Goal: Check status

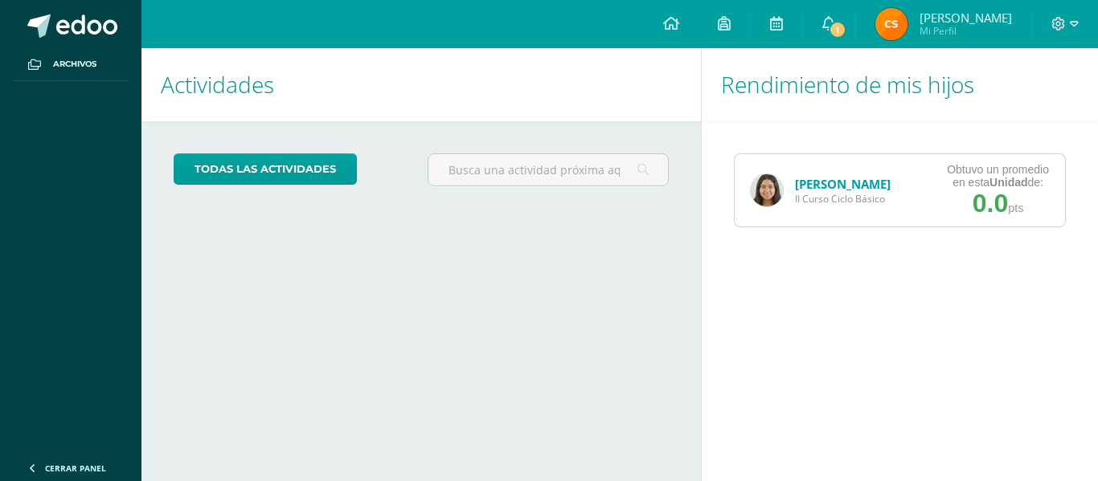
click at [811, 184] on link "[PERSON_NAME]" at bounding box center [843, 184] width 96 height 16
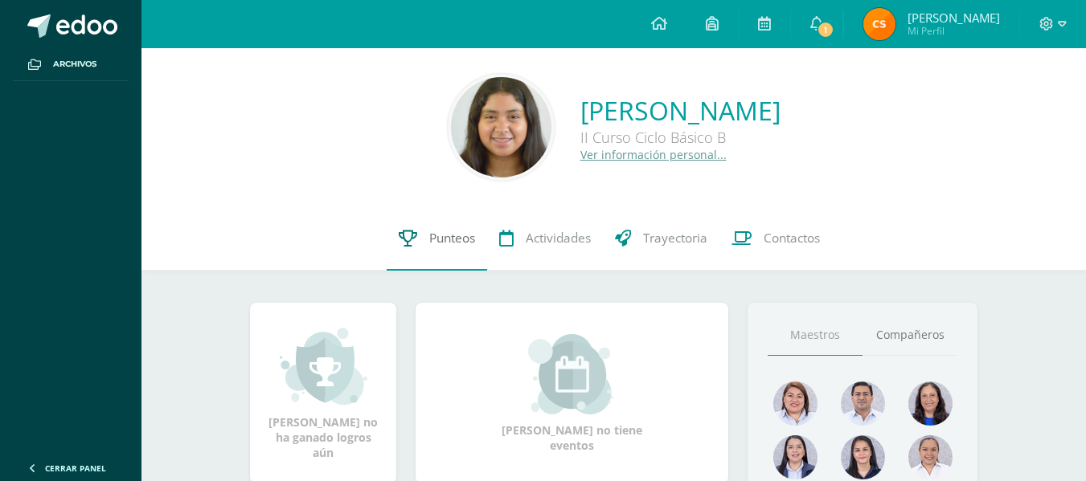
click at [412, 260] on link "Punteos" at bounding box center [437, 239] width 100 height 64
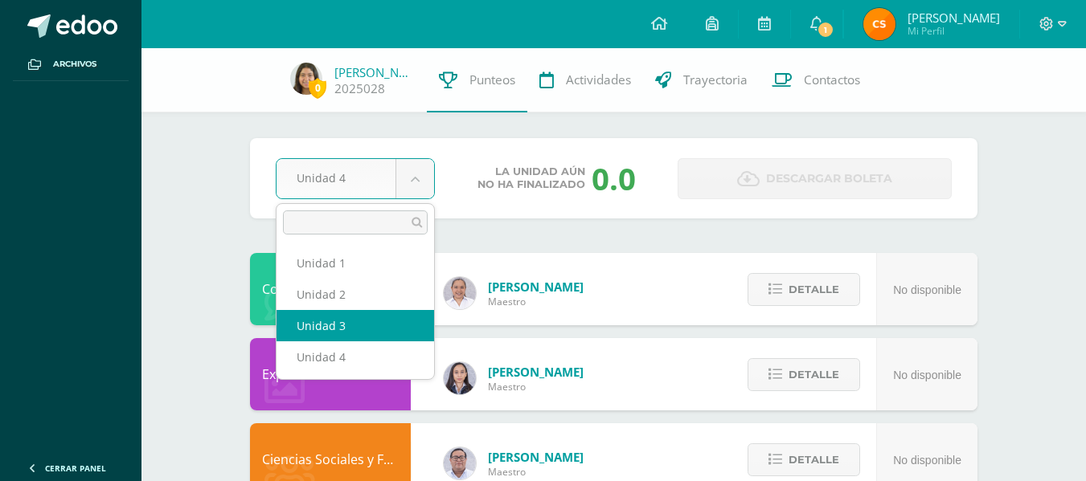
select select "Unidad 3"
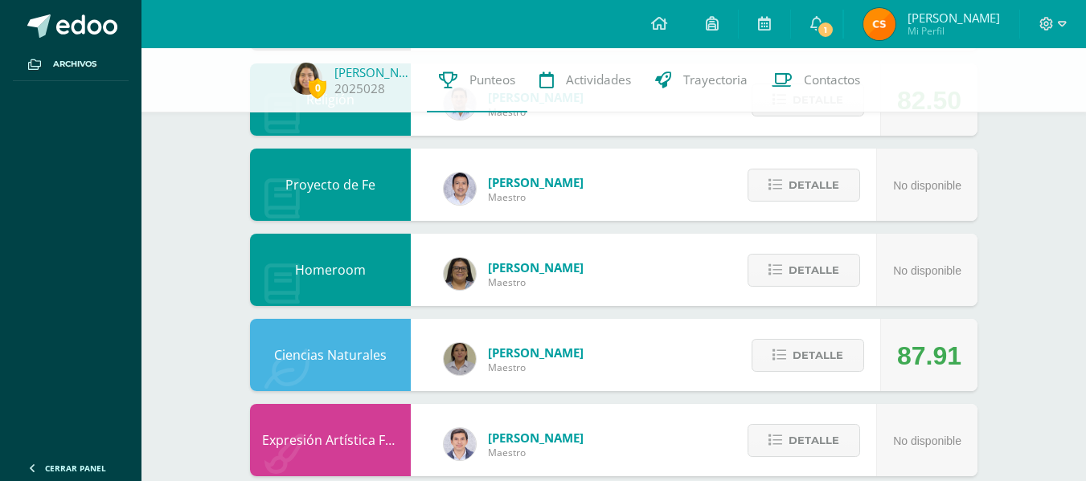
scroll to position [711, 0]
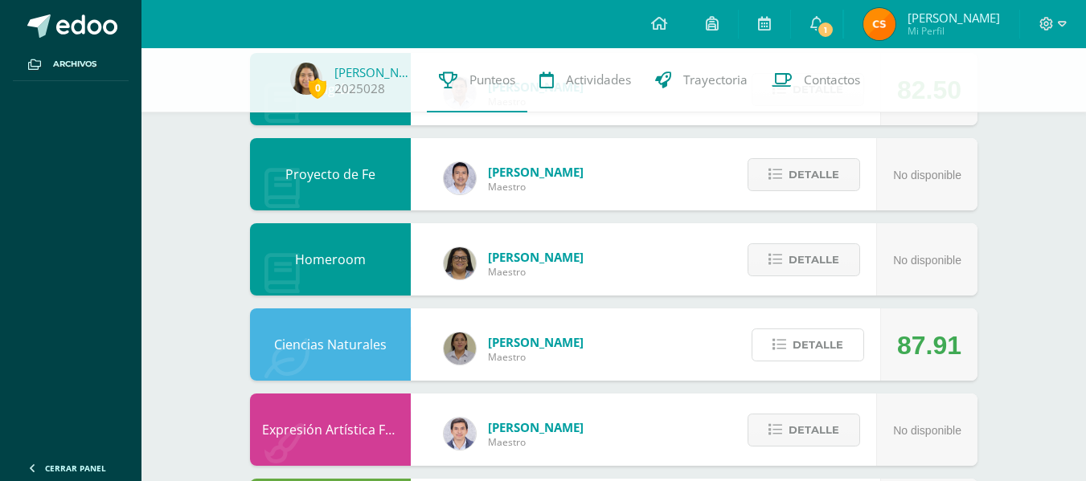
click at [789, 333] on button "Detalle" at bounding box center [807, 345] width 113 height 33
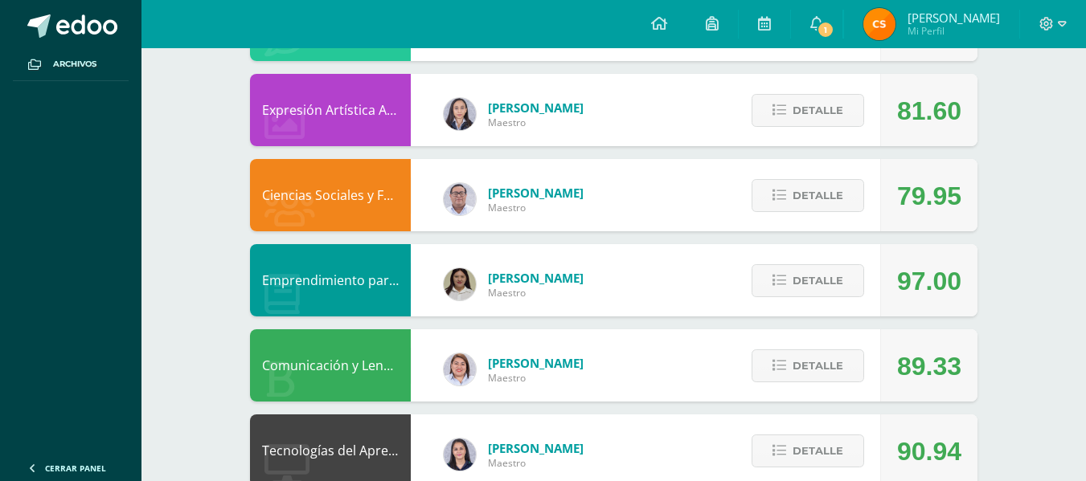
scroll to position [0, 0]
